Goal: Information Seeking & Learning: Understand process/instructions

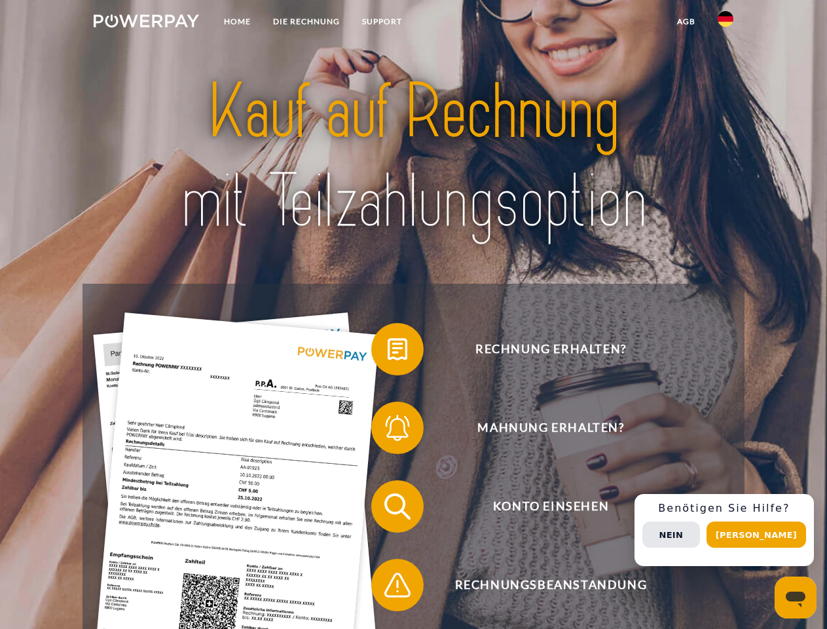
click at [146, 23] on img at bounding box center [146, 20] width 105 height 13
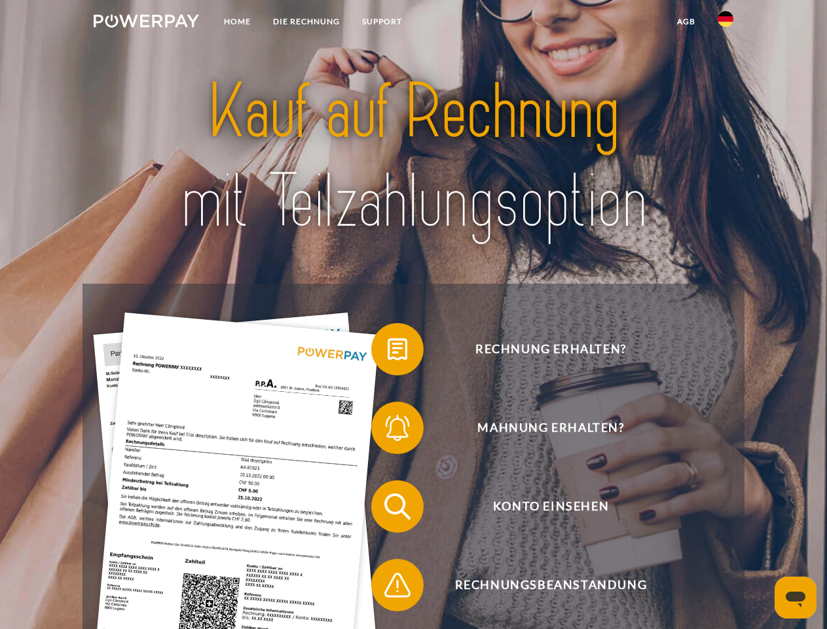
click at [726, 23] on img at bounding box center [726, 19] width 16 height 16
click at [686, 22] on link "agb" at bounding box center [686, 22] width 41 height 24
click at [388, 352] on span at bounding box center [377, 348] width 65 height 65
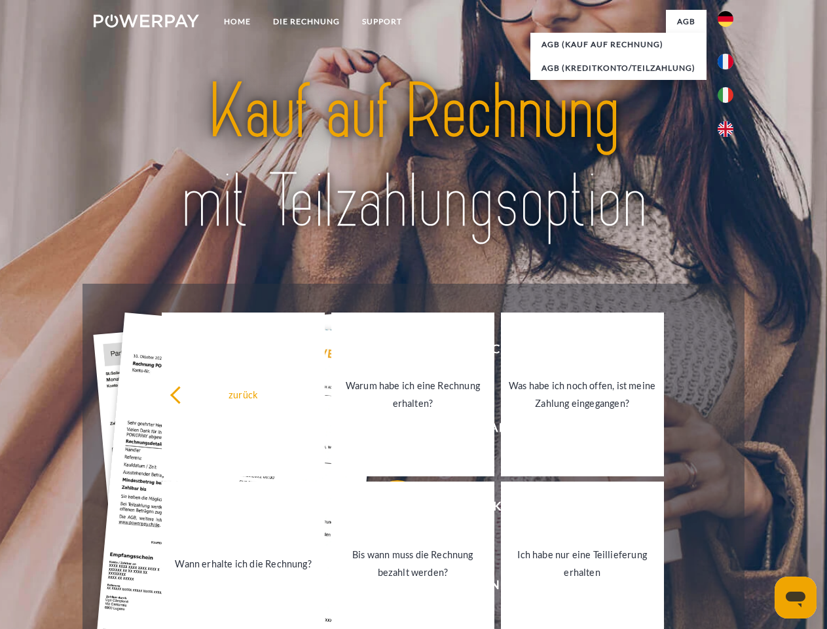
click at [388, 430] on link "Warum habe ich eine Rechnung erhalten?" at bounding box center [412, 394] width 163 height 164
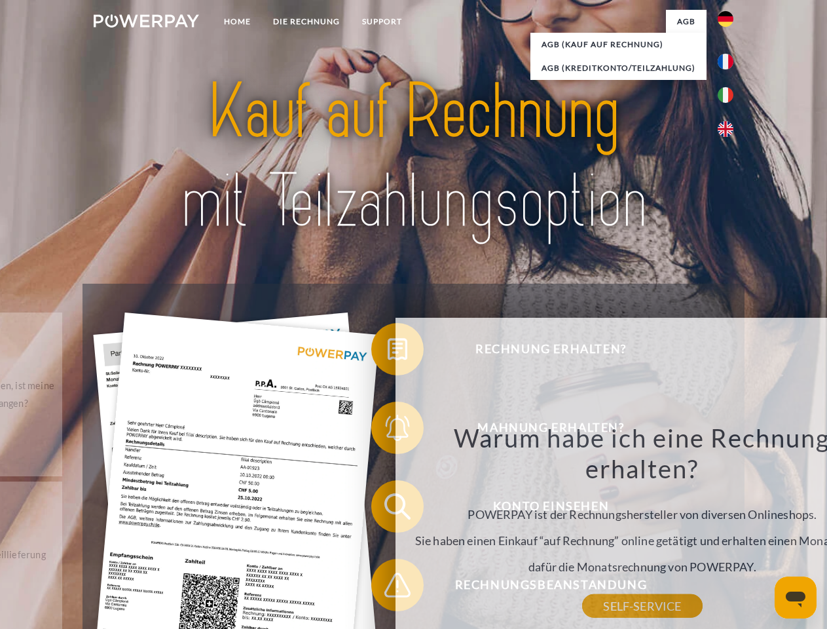
click at [403, 509] on div "Warum habe ich eine Rechnung erhalten? POWERPAY ist der Rechnungshersteller von…" at bounding box center [642, 514] width 478 height 184
click at [403, 587] on div "Warum habe ich eine Rechnung erhalten? POWERPAY ist der Rechnungshersteller von…" at bounding box center [642, 514] width 478 height 184
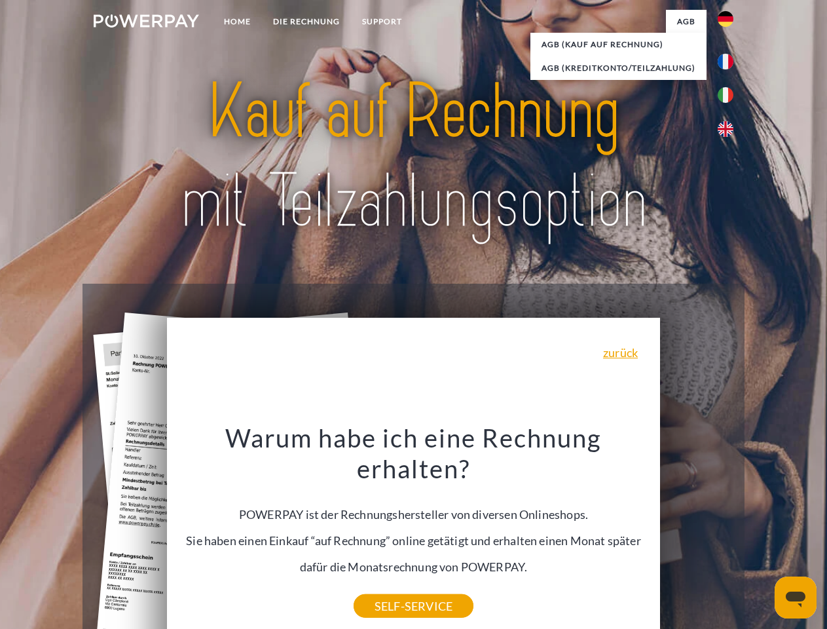
click at [729, 530] on div "Rechnung erhalten? Mahnung erhalten? Konto einsehen" at bounding box center [413, 546] width 661 height 524
click at [697, 532] on span "Konto einsehen" at bounding box center [550, 506] width 321 height 52
click at [761, 534] on header "Home DIE RECHNUNG SUPPORT" at bounding box center [413, 452] width 827 height 904
